Goal: Transaction & Acquisition: Obtain resource

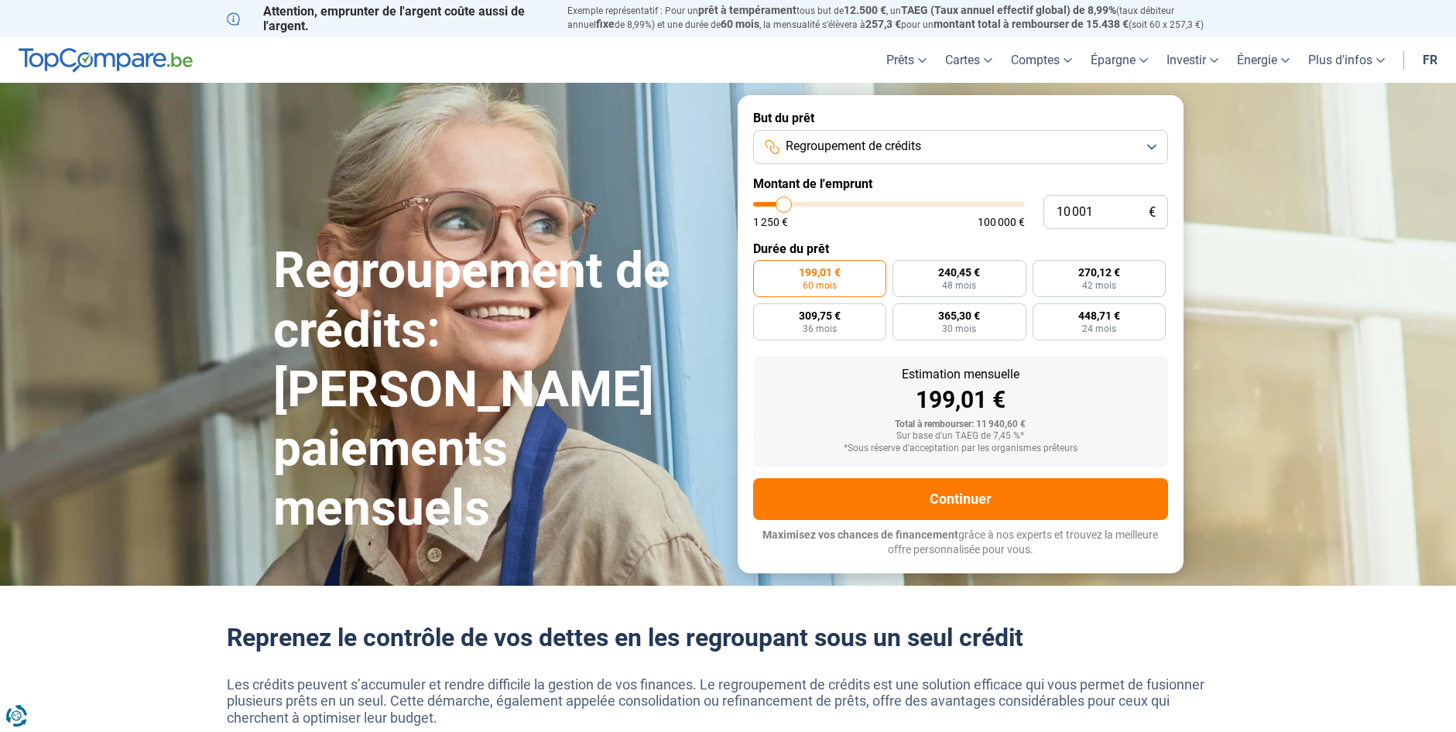
type input "59 000"
type input "59000"
click at [911, 205] on input "range" at bounding box center [889, 204] width 272 height 5
radio input "false"
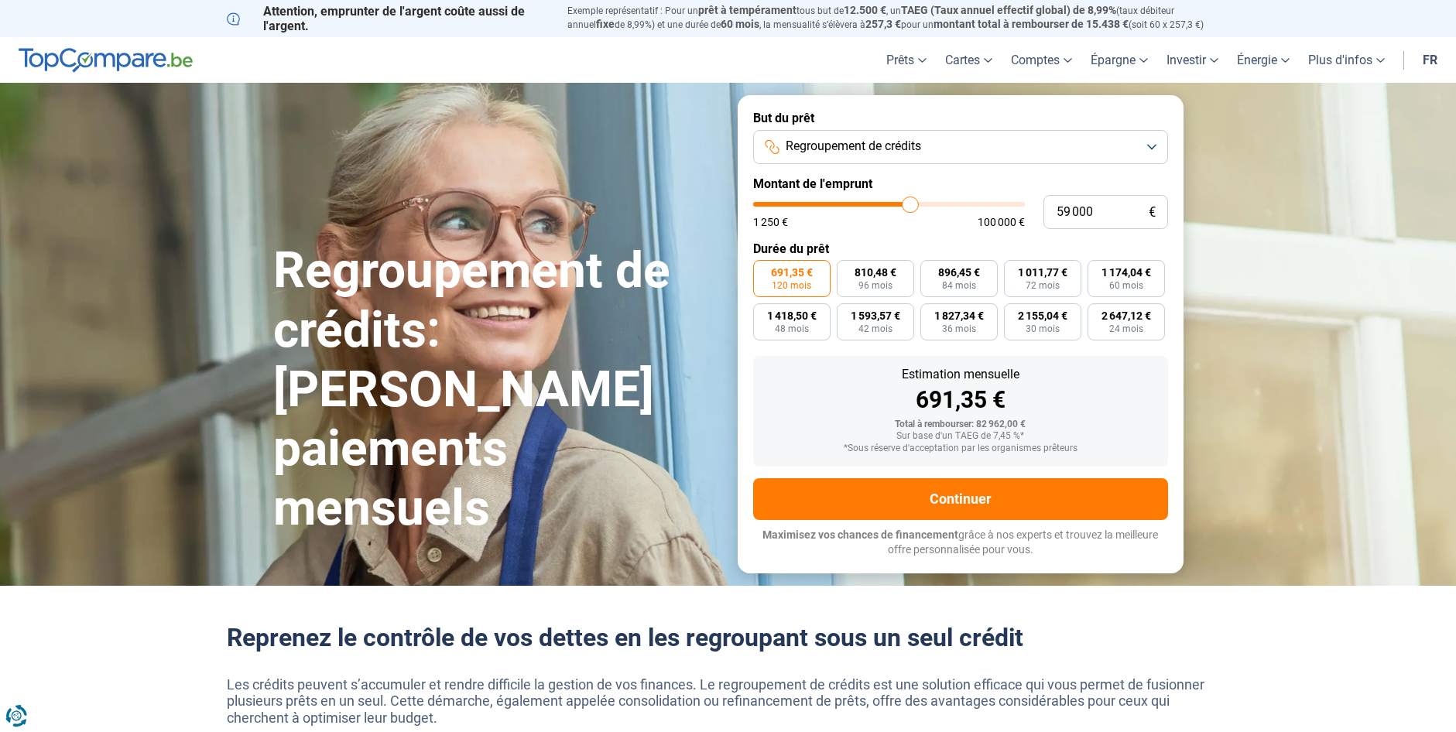
type input "30 500"
type input "30500"
click at [837, 207] on input "range" at bounding box center [889, 204] width 272 height 5
type input "20 000"
type input "20000"
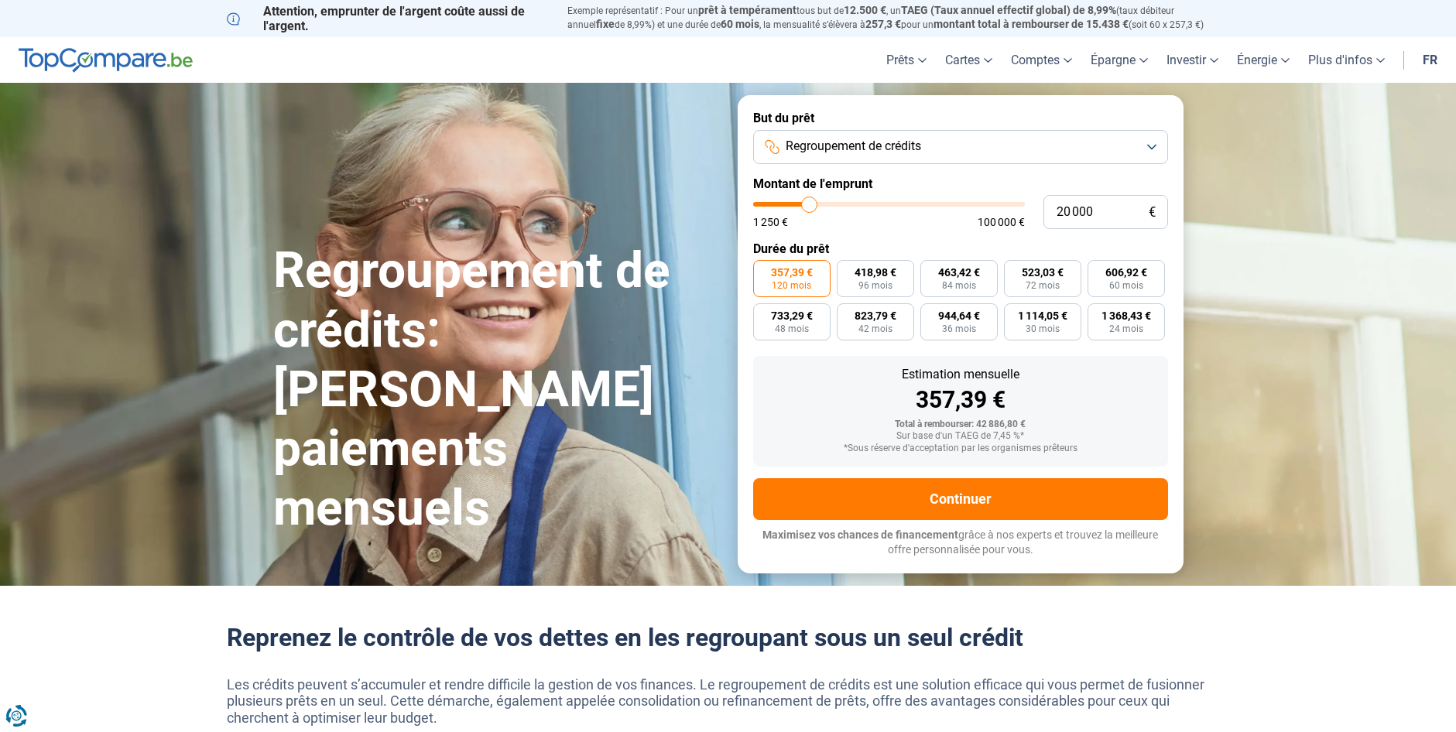
click at [810, 207] on input "range" at bounding box center [889, 204] width 272 height 5
radio input "true"
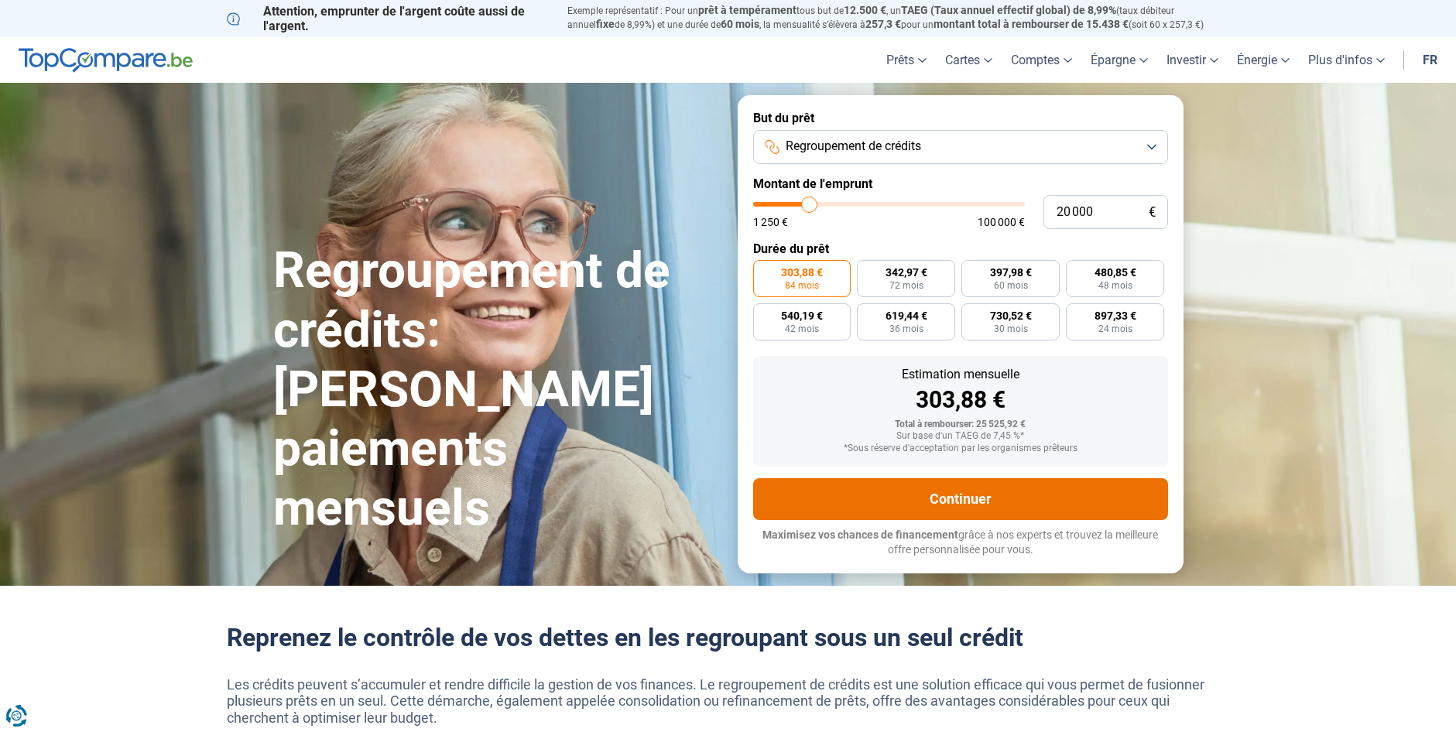
click at [977, 494] on button "Continuer" at bounding box center [960, 500] width 415 height 42
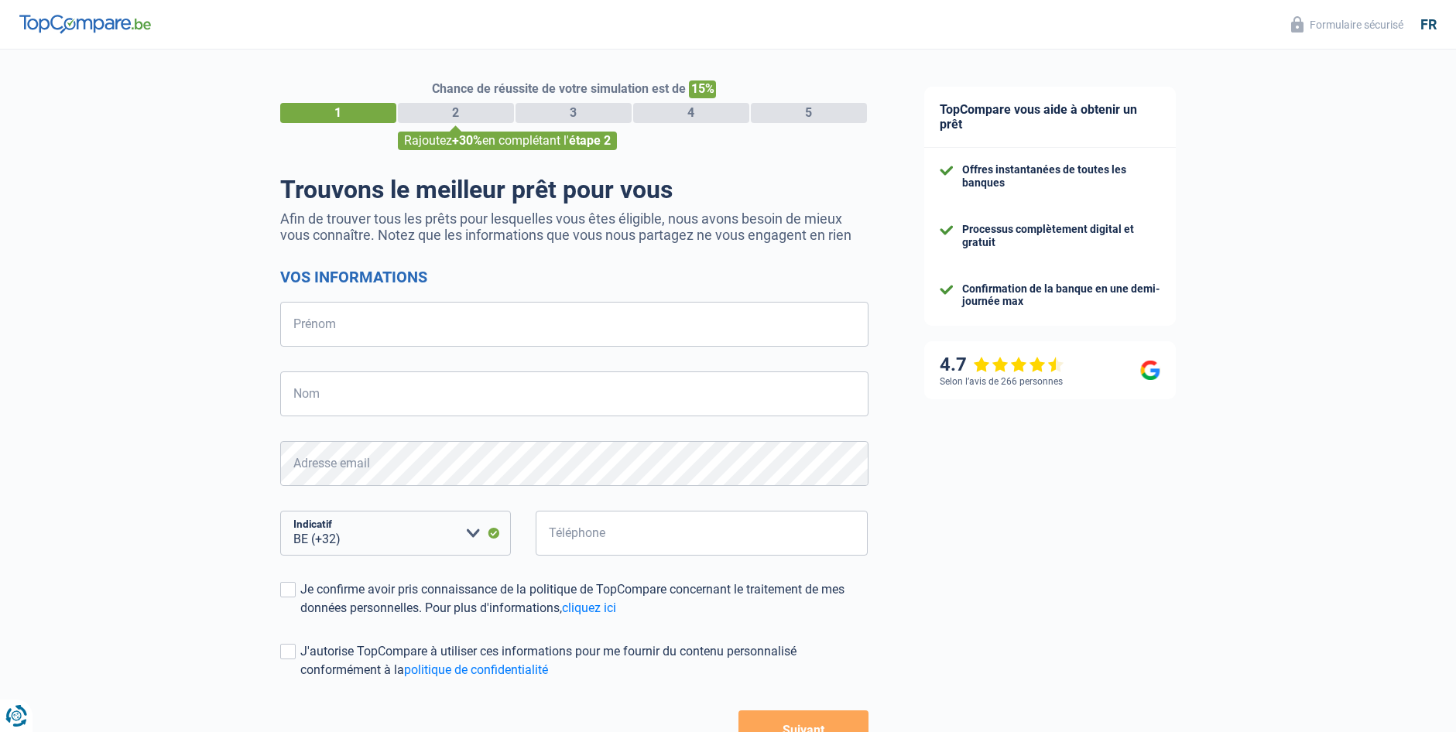
select select "32"
